Goal: Navigation & Orientation: Find specific page/section

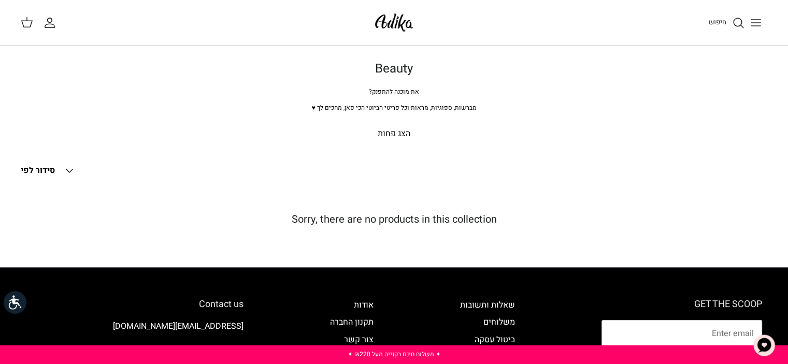
click at [385, 24] on img at bounding box center [394, 22] width 44 height 24
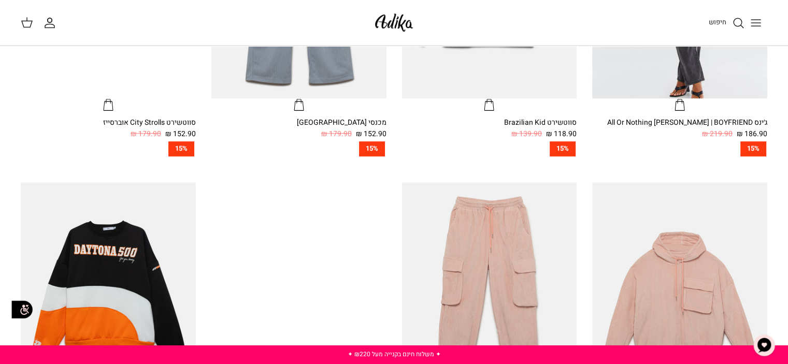
scroll to position [622, 0]
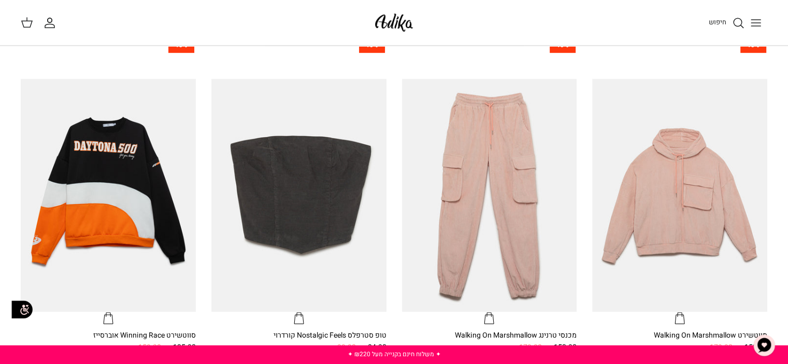
click at [758, 24] on icon "Toggle menu" at bounding box center [755, 23] width 12 height 12
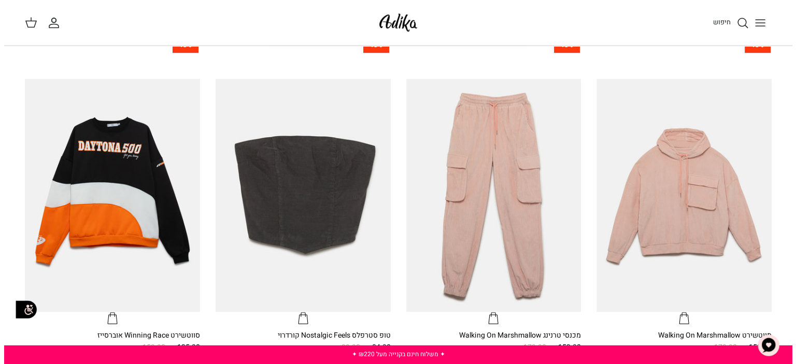
scroll to position [624, 0]
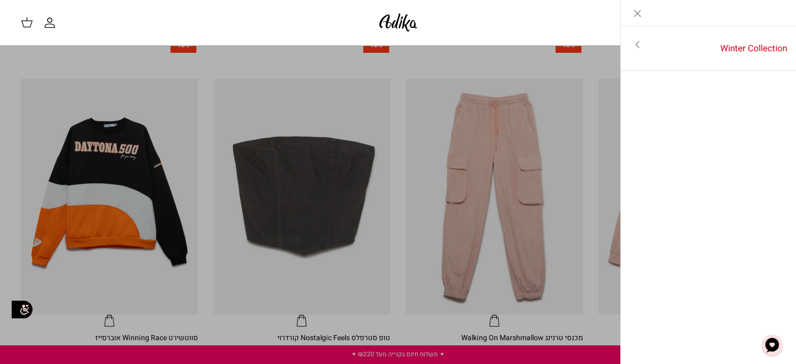
click at [638, 39] on icon "Toggle menu" at bounding box center [637, 44] width 12 height 12
click at [753, 44] on link "לכל הפריטים" at bounding box center [708, 46] width 165 height 26
